Goal: Task Accomplishment & Management: Use online tool/utility

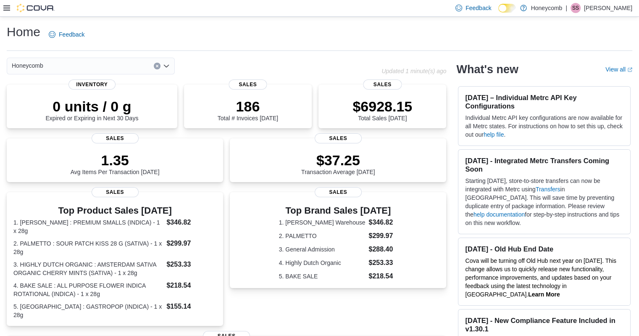
click at [2, 12] on div "Feedback Dark Mode Honeycomb | SS [PERSON_NAME]" at bounding box center [319, 8] width 639 height 17
click at [3, 6] on div "Feedback Dark Mode Honeycomb | SS [PERSON_NAME]" at bounding box center [319, 8] width 639 height 17
click at [8, 8] on icon at bounding box center [6, 8] width 7 height 7
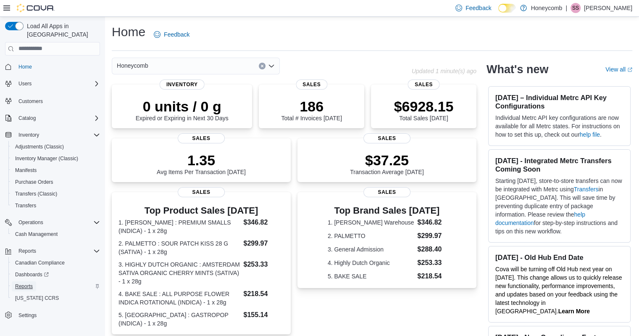
click at [22, 283] on span "Reports" at bounding box center [24, 286] width 18 height 7
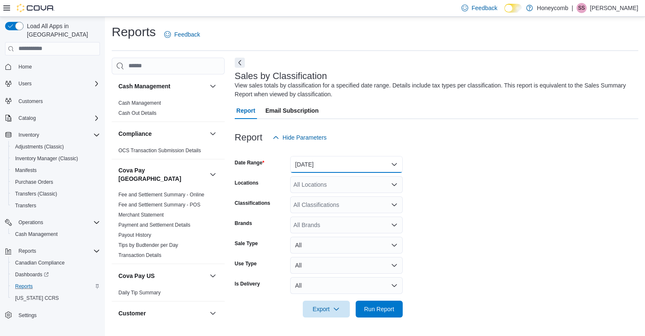
click at [341, 160] on button "[DATE]" at bounding box center [346, 164] width 113 height 17
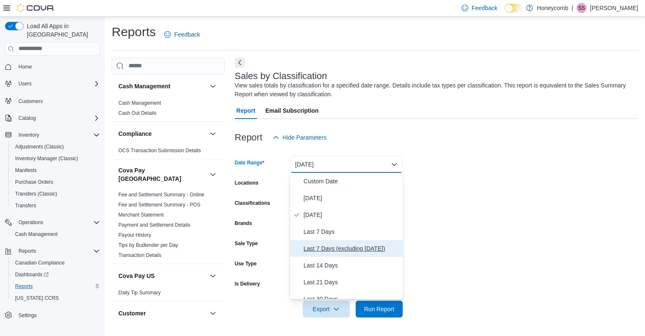
click at [330, 246] on span "Last 7 Days (excluding [DATE])" at bounding box center [352, 248] width 96 height 10
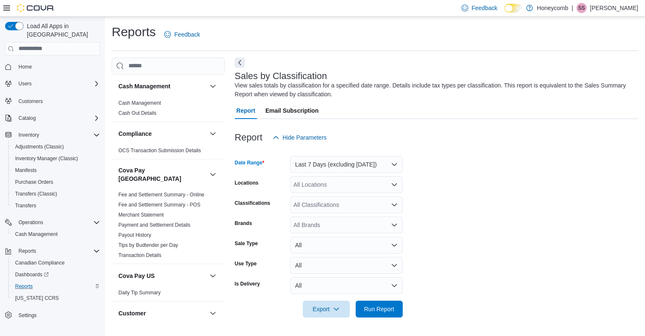
click at [356, 182] on div "All Locations" at bounding box center [346, 184] width 113 height 17
click at [342, 212] on span "[STREET_ADDRESS]" at bounding box center [337, 211] width 58 height 8
click at [465, 216] on form "Date Range Last 7 Days (excluding [DATE]) Locations [STREET_ADDRESS] Selected. …" at bounding box center [437, 231] width 404 height 171
click at [383, 309] on span "Run Report" at bounding box center [379, 308] width 30 height 8
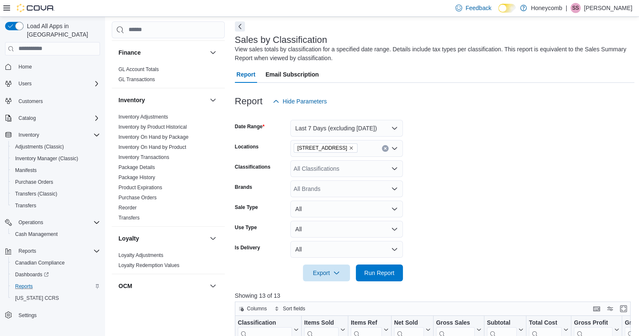
scroll to position [362, 0]
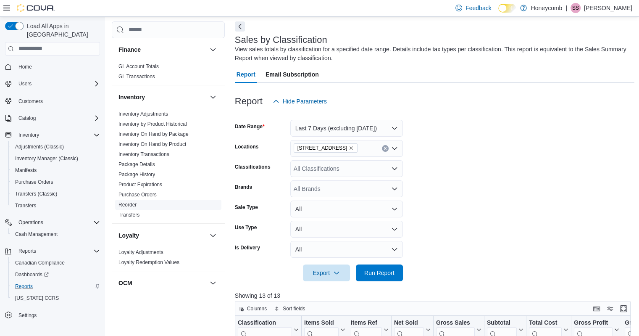
click at [119, 202] on link "Reorder" at bounding box center [127, 205] width 18 height 6
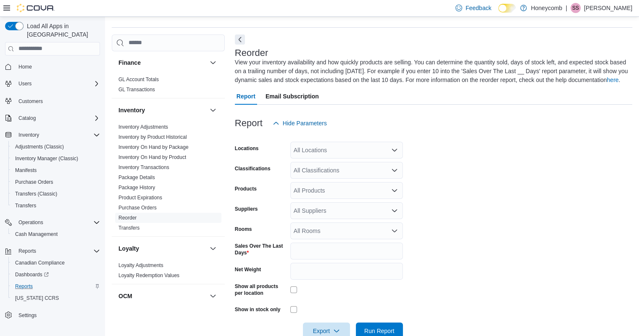
scroll to position [37, 0]
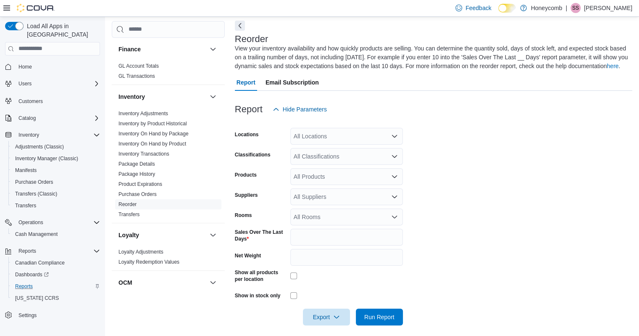
click at [356, 130] on div "All Locations" at bounding box center [346, 136] width 113 height 17
click at [342, 159] on span "[STREET_ADDRESS]" at bounding box center [337, 162] width 58 height 8
click at [448, 185] on form "Locations [STREET_ADDRESS] Combo box. Selected. [STREET_ADDRESS]. Press Backspa…" at bounding box center [433, 221] width 397 height 207
click at [324, 195] on div "All Suppliers" at bounding box center [346, 196] width 113 height 17
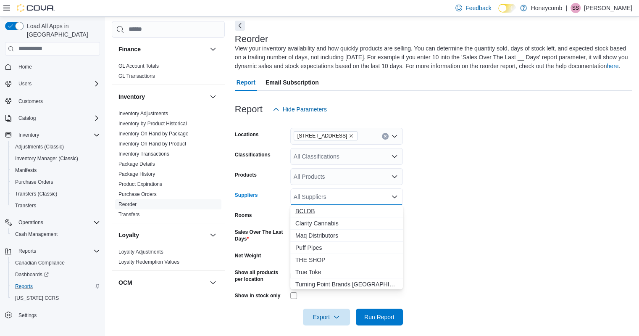
click at [311, 208] on span "BCLDB" at bounding box center [346, 211] width 102 height 8
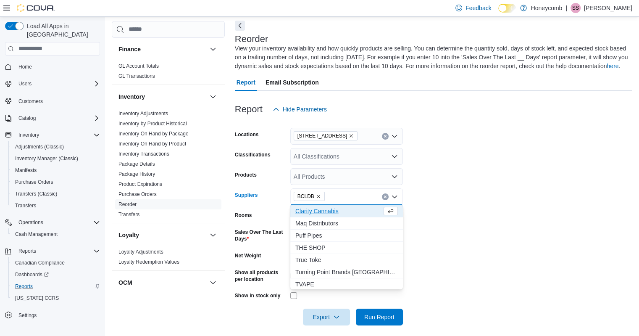
click at [452, 224] on form "Locations [STREET_ADDRESS] Classifications All Classifications Products All Pro…" at bounding box center [433, 221] width 397 height 207
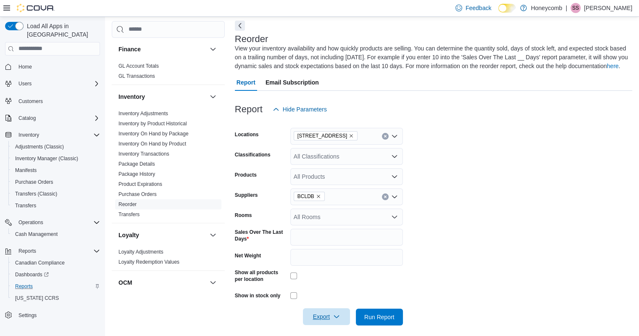
click at [328, 319] on span "Export" at bounding box center [326, 316] width 37 height 17
click at [337, 265] on span "Export to Excel" at bounding box center [328, 265] width 38 height 7
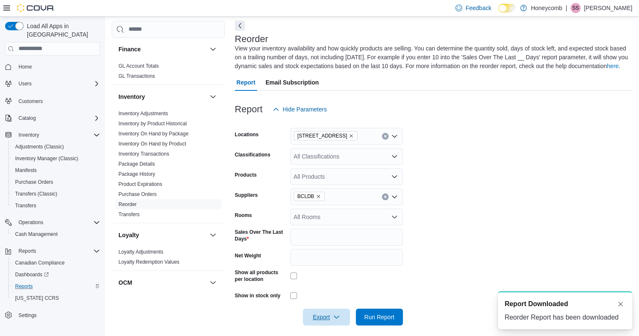
scroll to position [0, 0]
